Goal: Find contact information: Find contact information

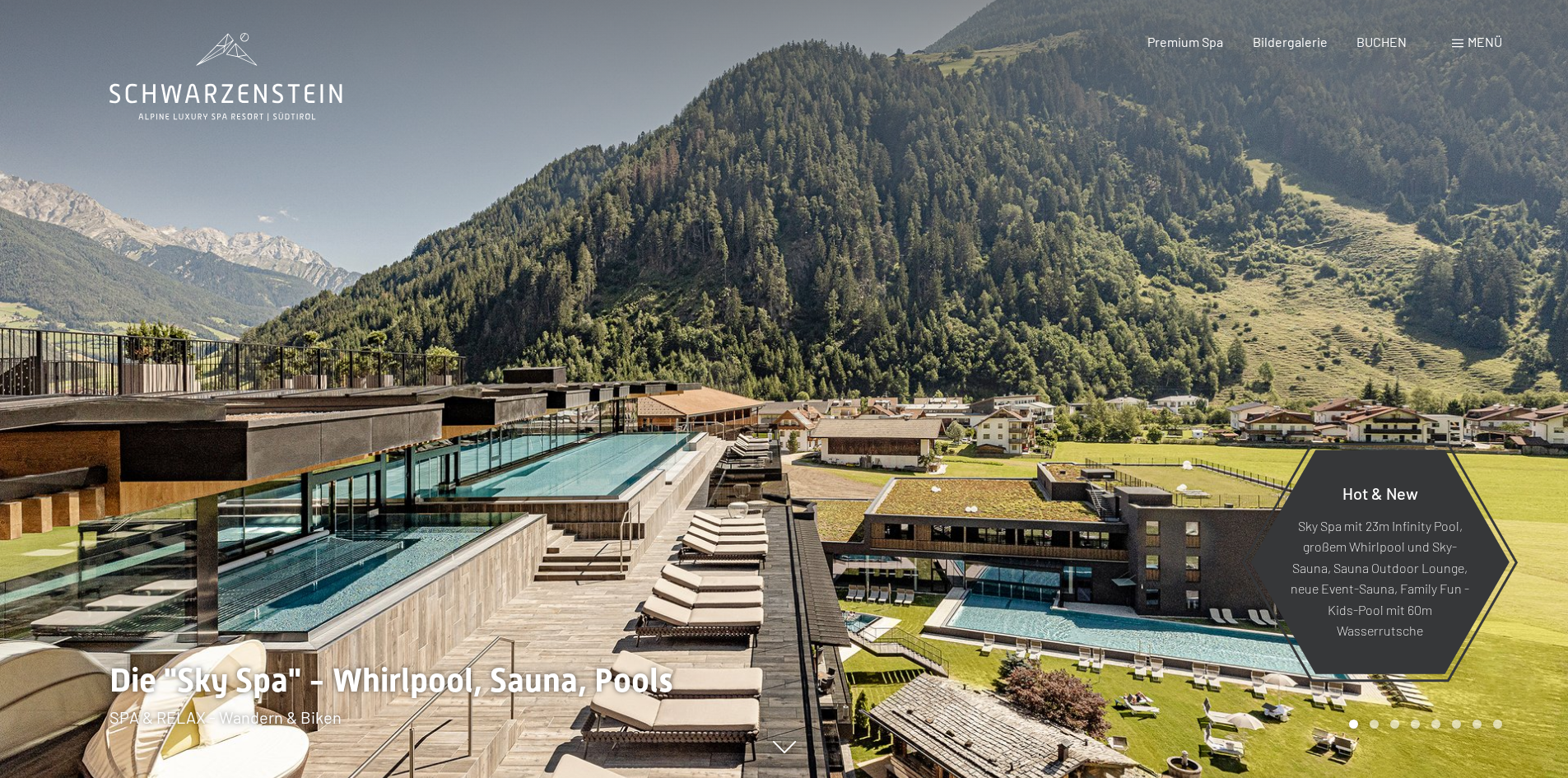
click at [1469, 40] on span "Menü" at bounding box center [1485, 41] width 35 height 16
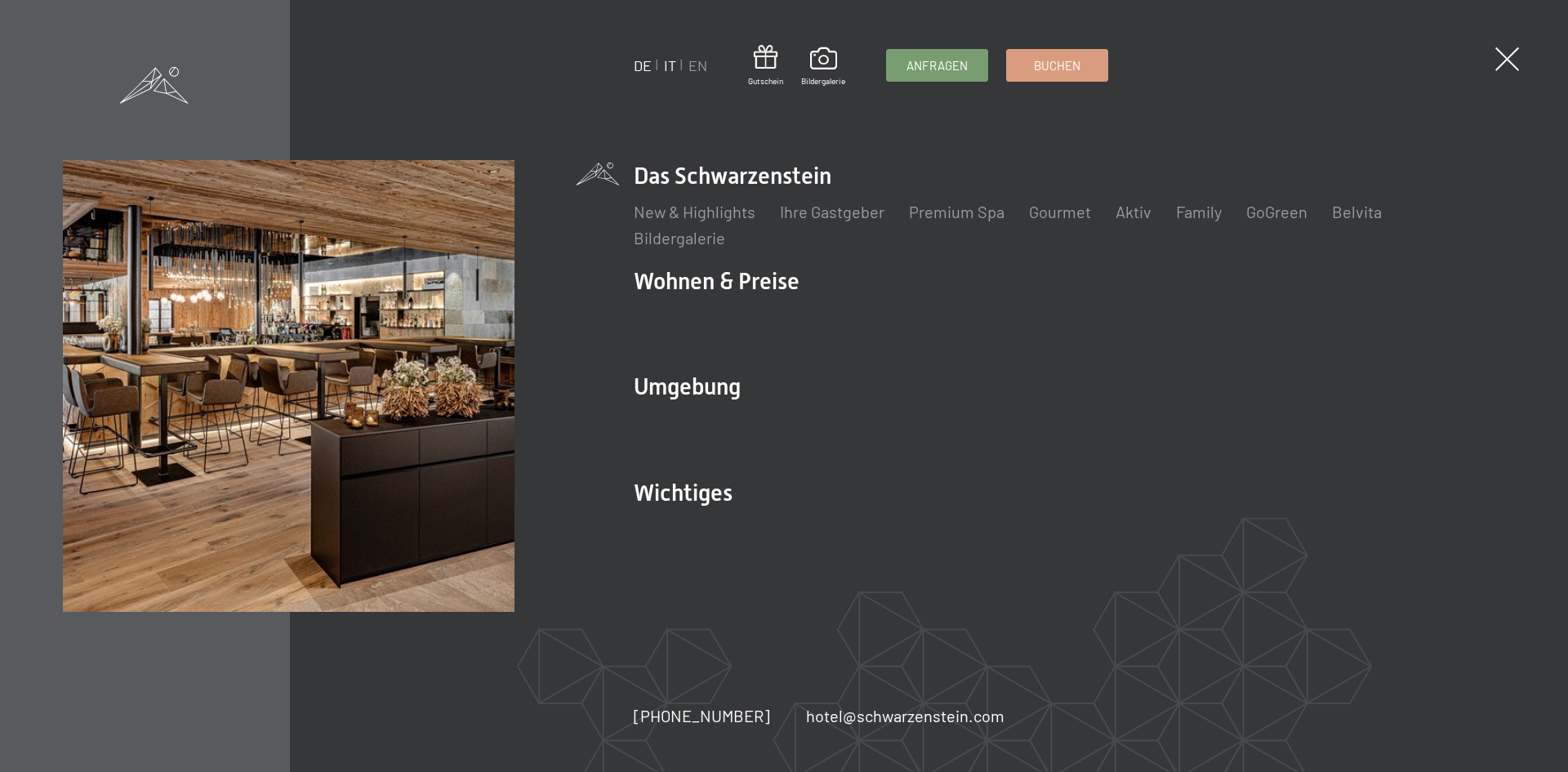
click at [675, 66] on link "IT" at bounding box center [670, 66] width 12 height 18
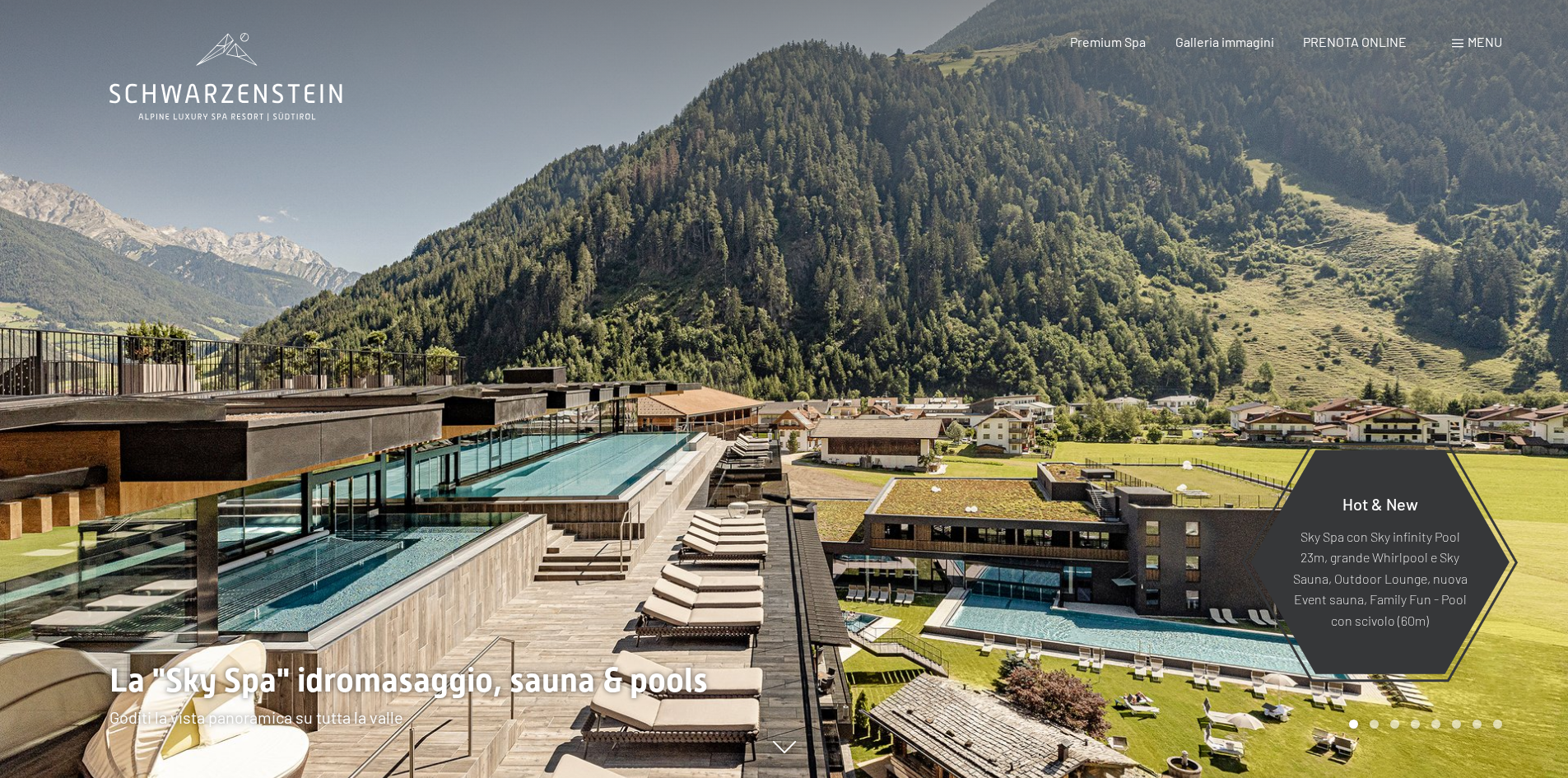
click at [1492, 50] on div "Menu" at bounding box center [1476, 42] width 50 height 18
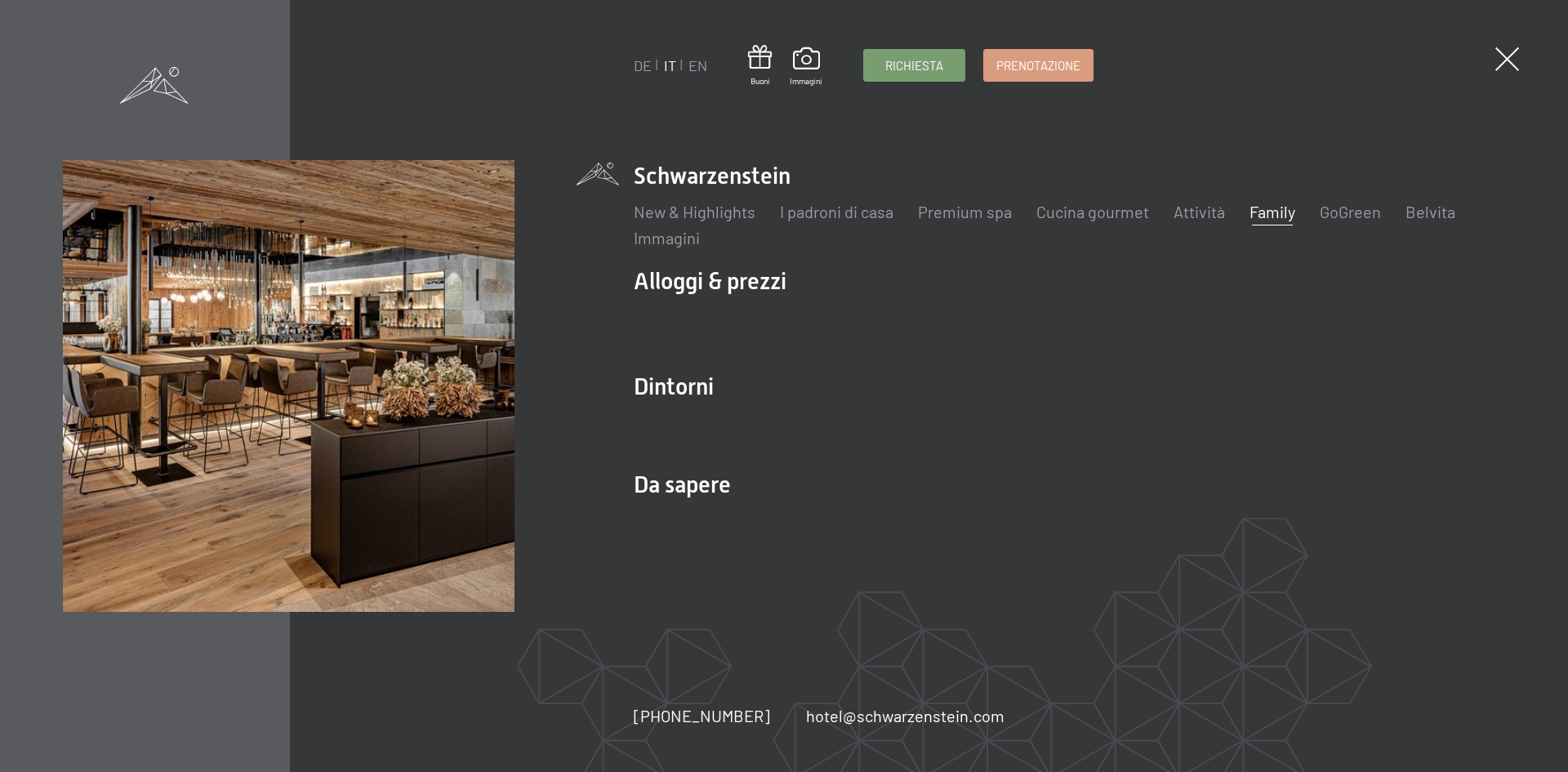
click at [1276, 208] on link "Family" at bounding box center [1272, 212] width 46 height 20
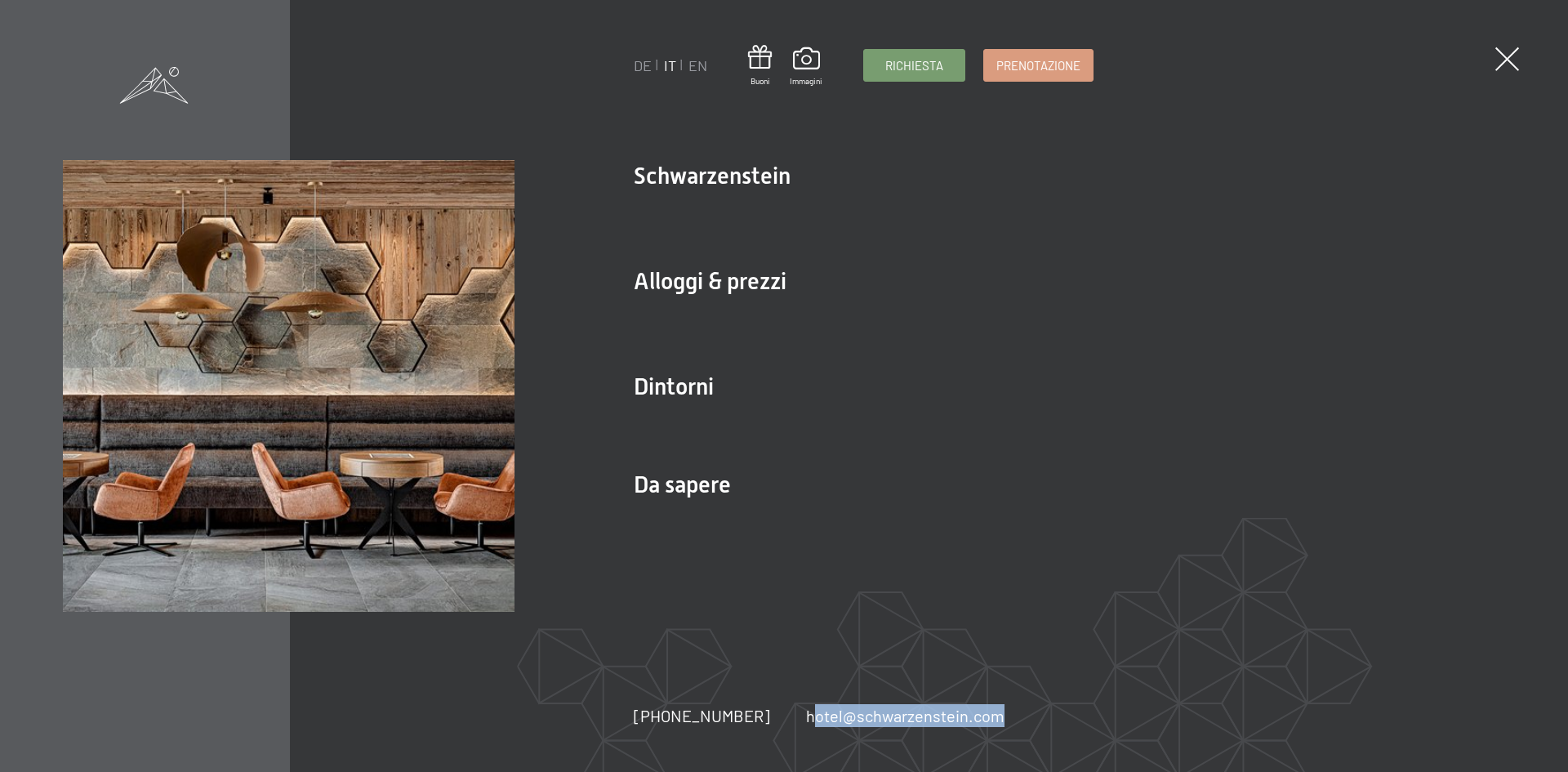
drag, startPoint x: 1017, startPoint y: 715, endPoint x: 781, endPoint y: 724, distance: 236.2
click at [781, 724] on div "DE IT EN Buoni Immagini Richiesta Prenotazione DE IT EN Schwarzenstein New & Hi…" at bounding box center [784, 386] width 1568 height 772
copy link "hotel@ no-spam. schwarzenstein. no-spam. com"
